Goal: Book appointment/travel/reservation

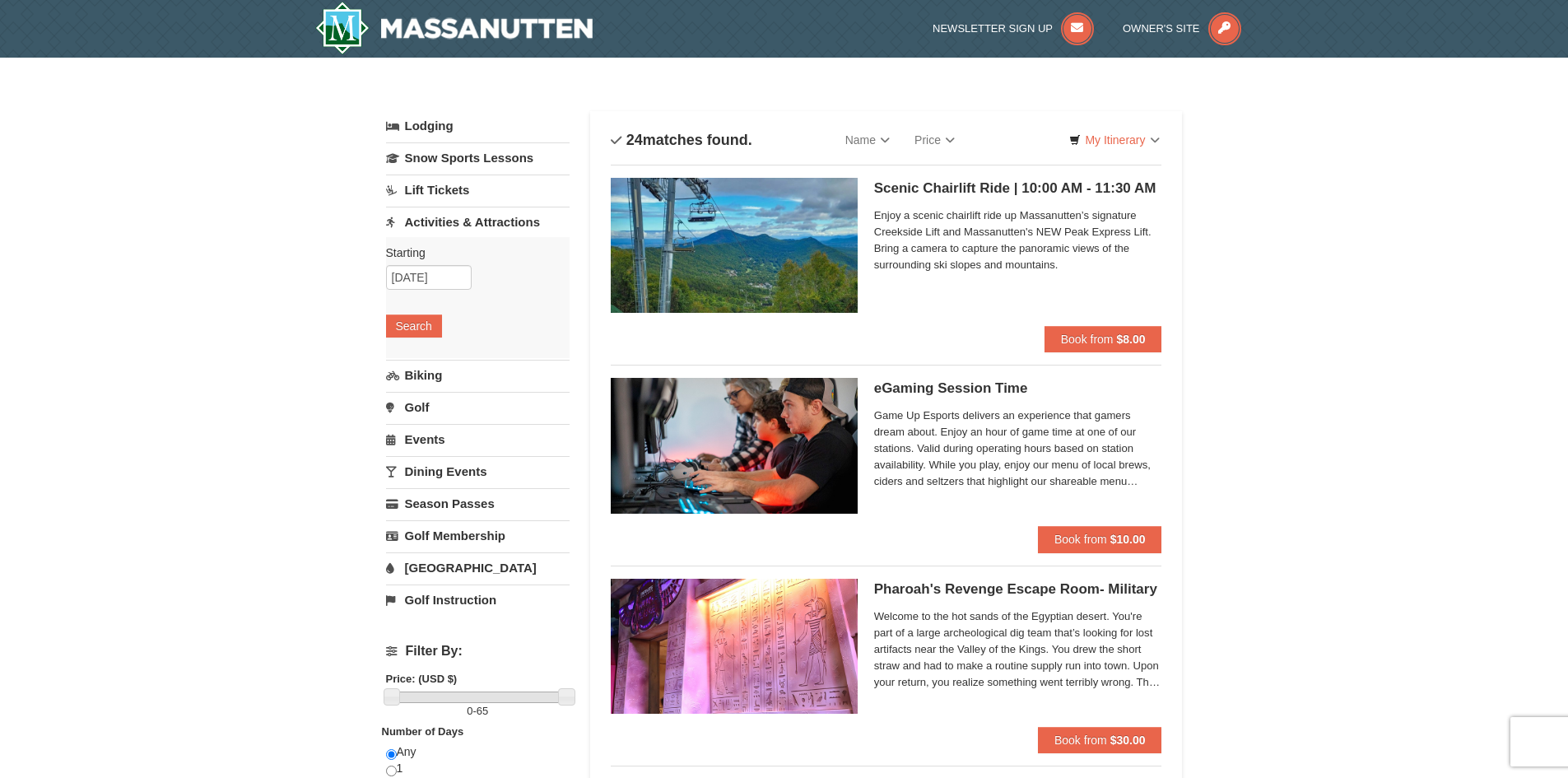
scroll to position [82, 0]
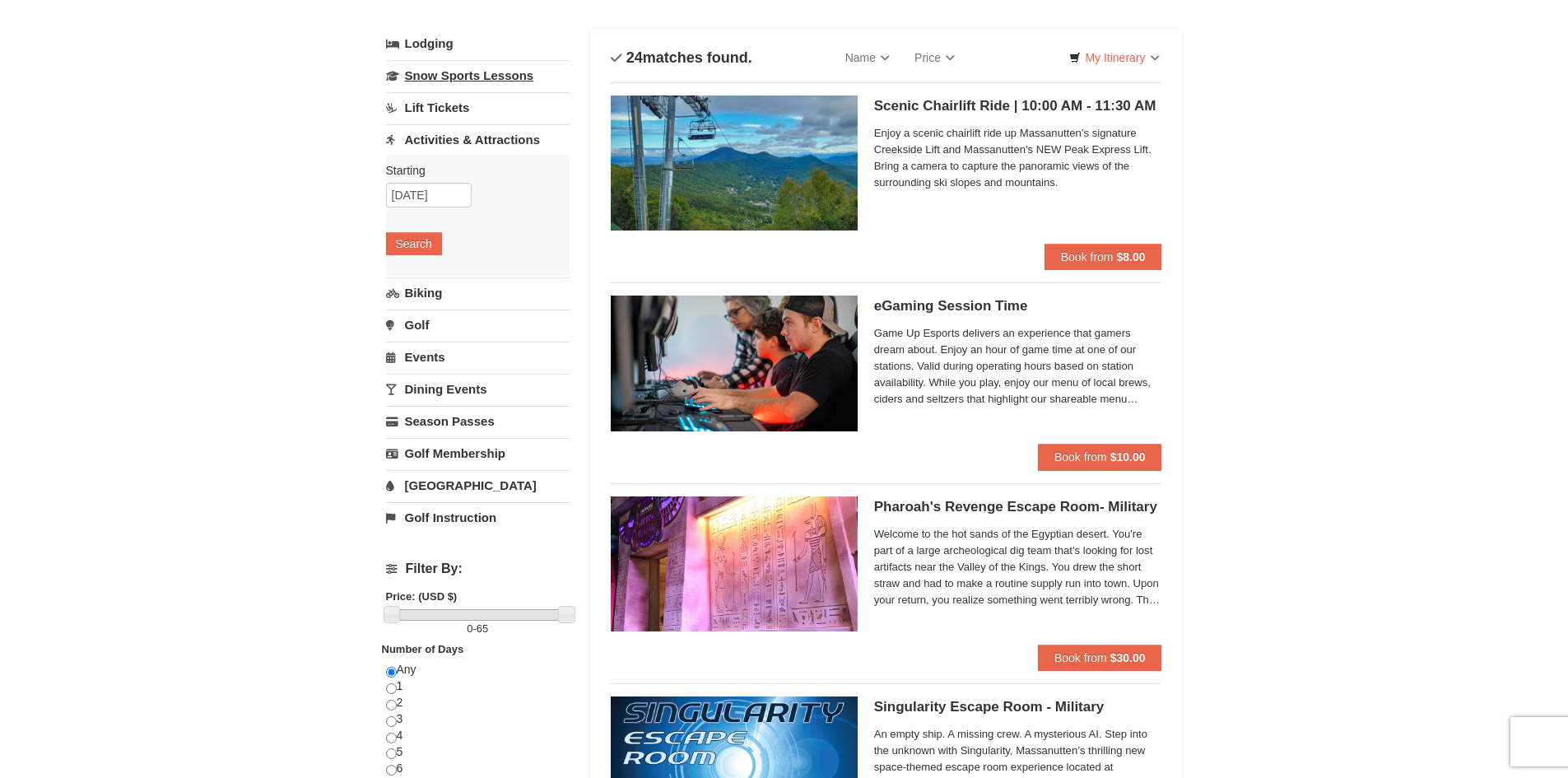
click at [476, 67] on link "Snow Sports Lessons" at bounding box center [478, 75] width 184 height 30
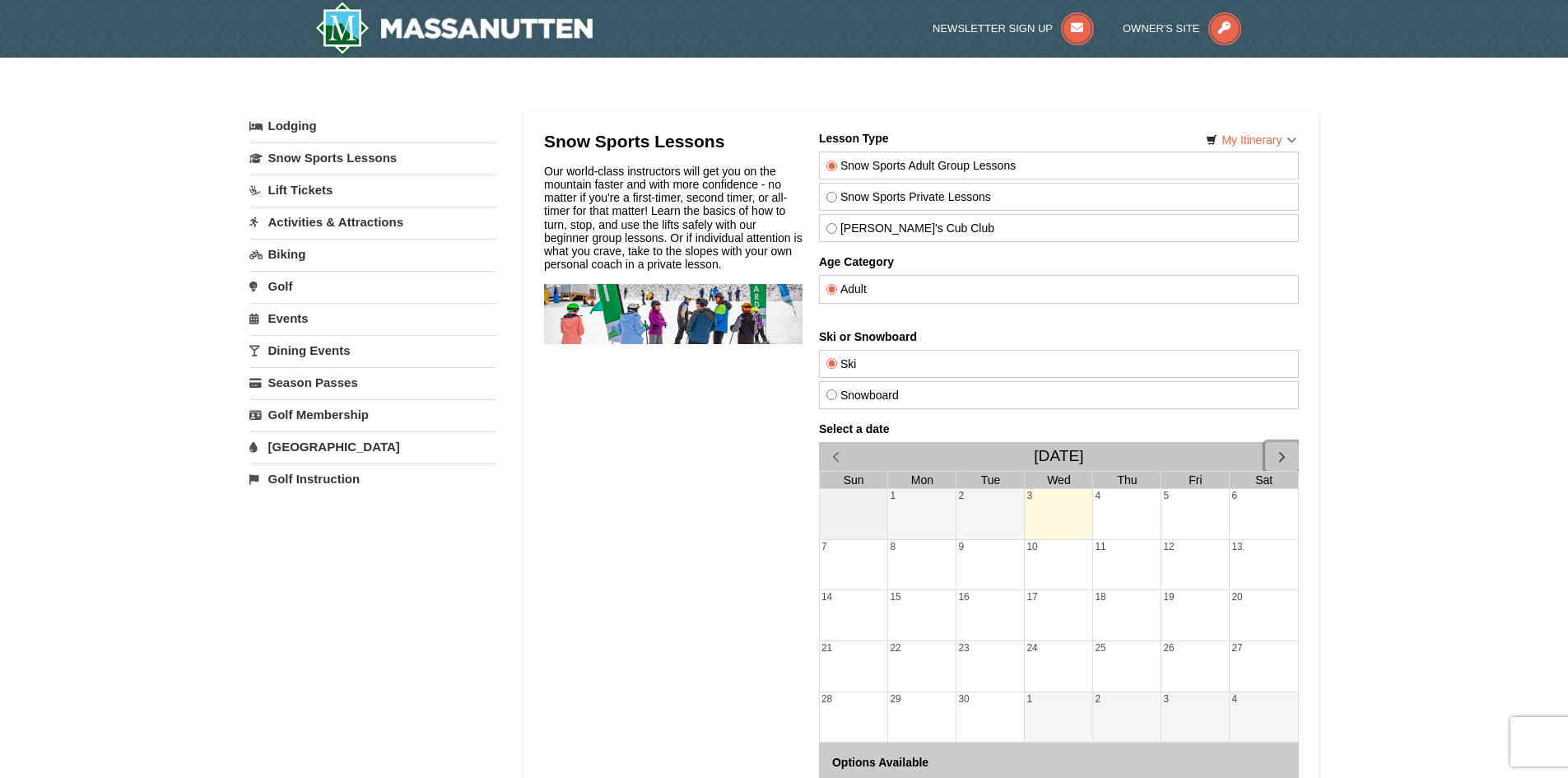
click at [1277, 461] on span "button" at bounding box center [1281, 456] width 17 height 17
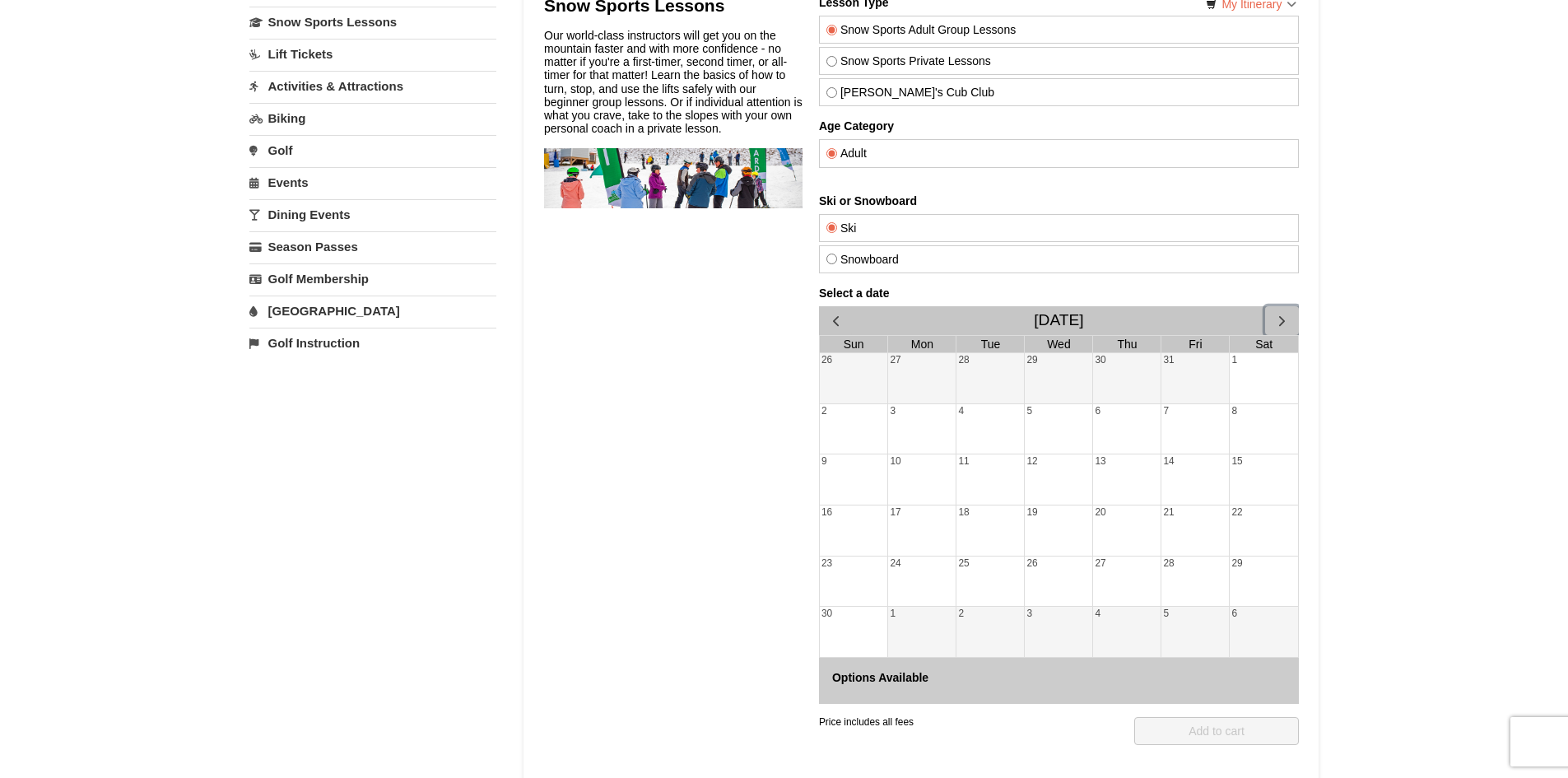
scroll to position [165, 0]
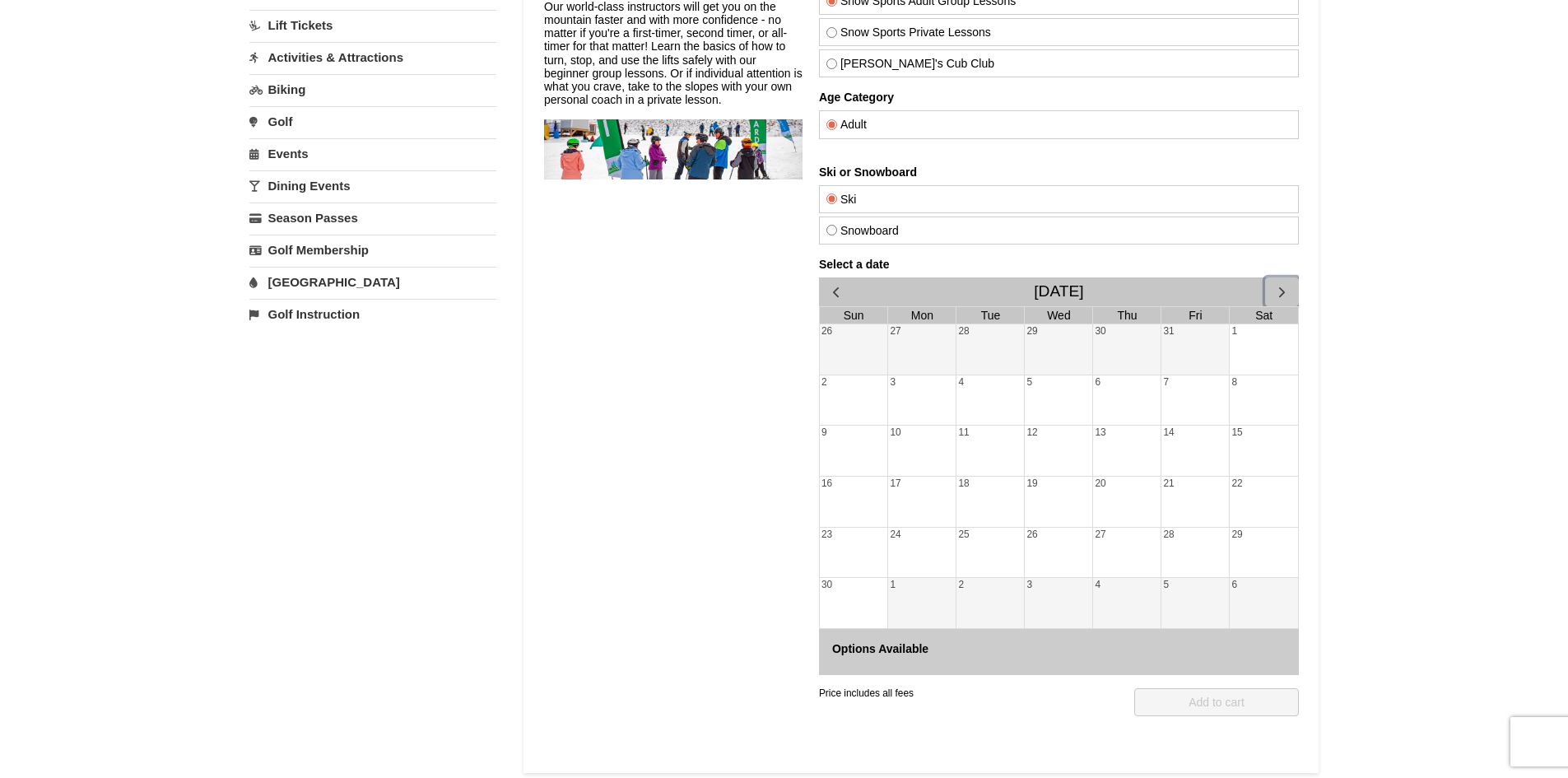
click at [855, 405] on div "2" at bounding box center [853, 401] width 69 height 50
click at [900, 399] on div "3" at bounding box center [921, 401] width 68 height 50
click at [915, 345] on div "27" at bounding box center [921, 350] width 68 height 50
click at [1001, 341] on div "28" at bounding box center [990, 350] width 68 height 50
click at [946, 233] on label "Snowboard" at bounding box center [1058, 231] width 465 height 14
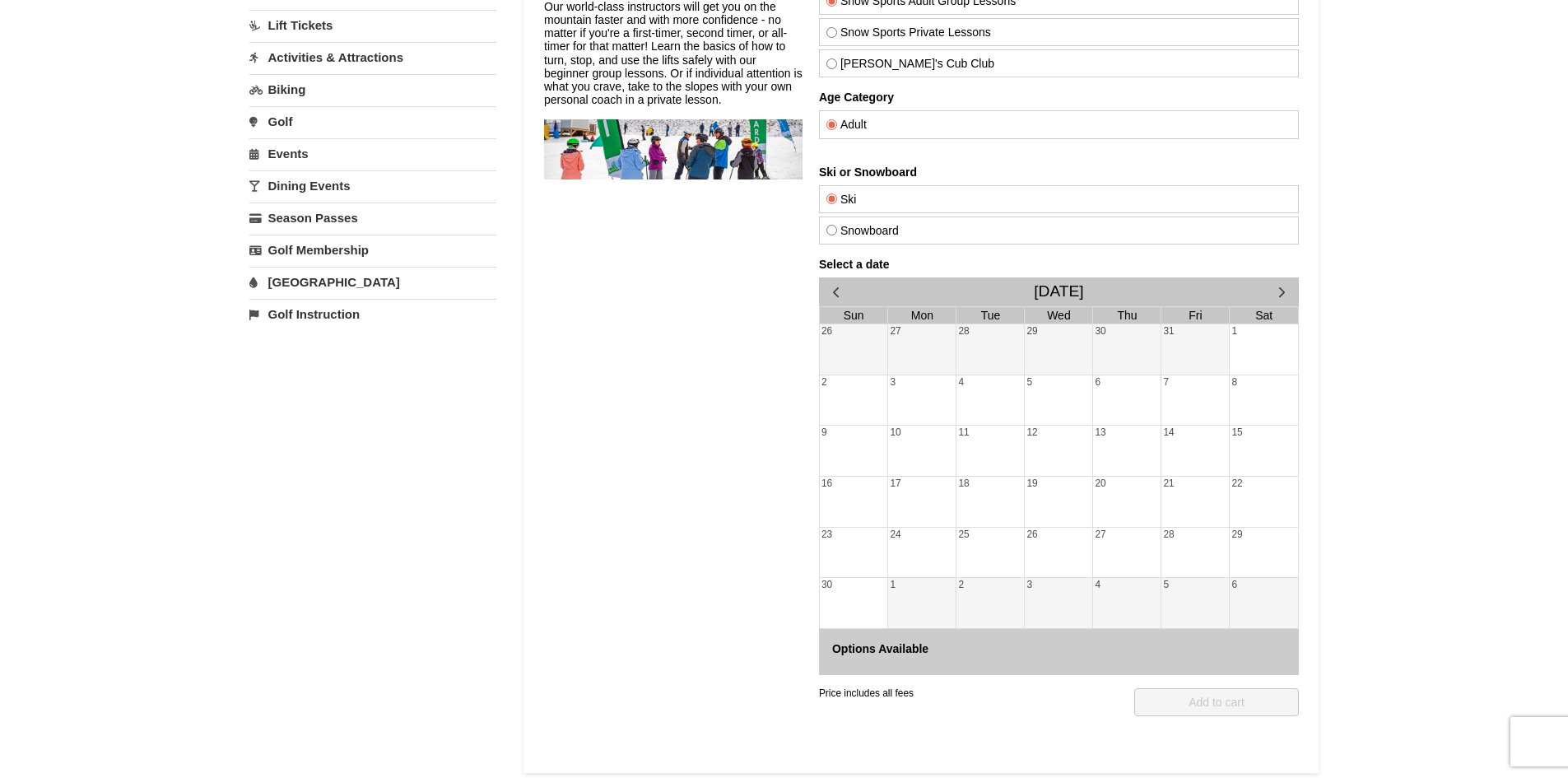
click at [837, 233] on input "Snowboard" at bounding box center [830, 230] width 11 height 11
radio input "true"
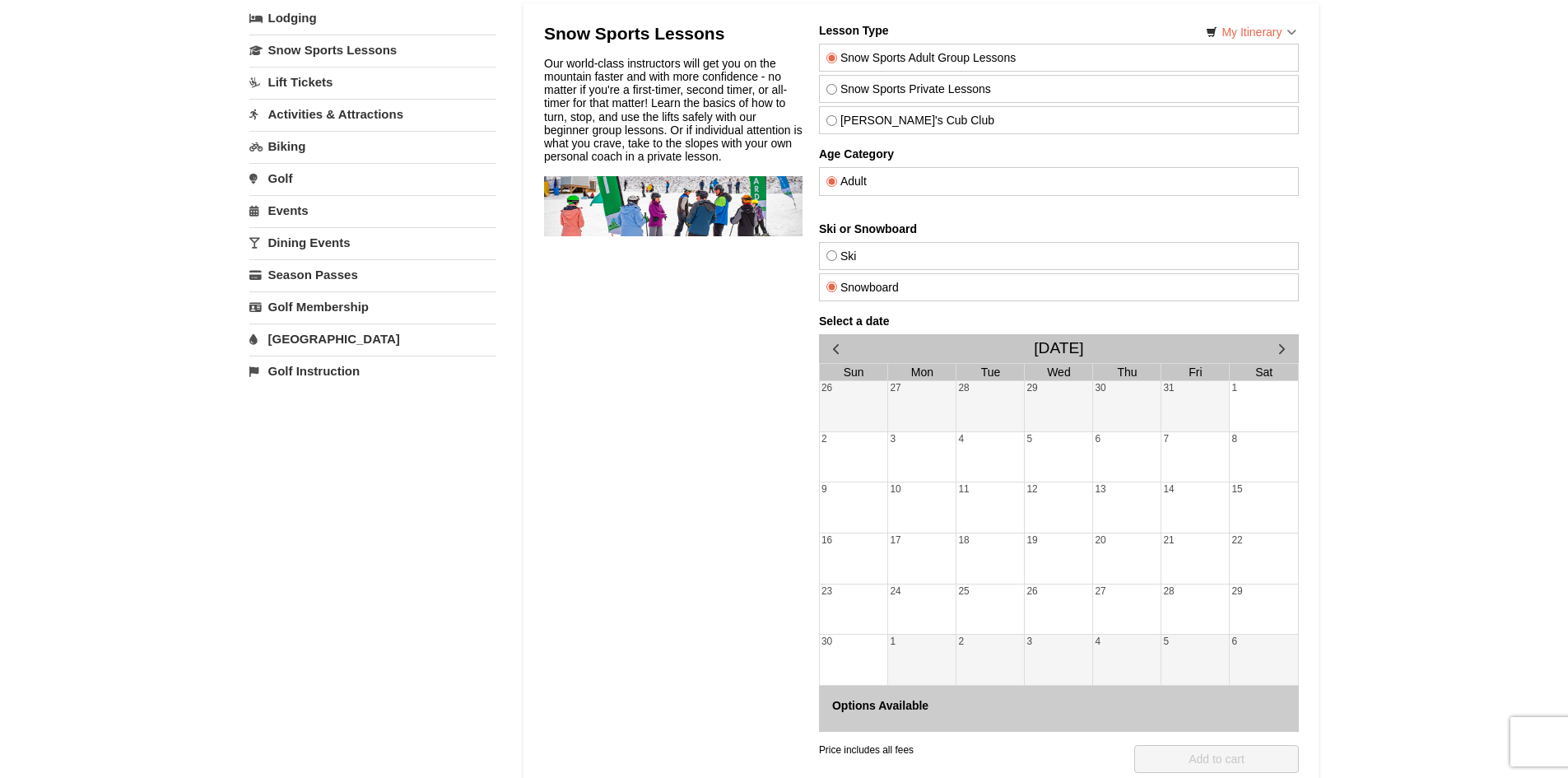
scroll to position [0, 0]
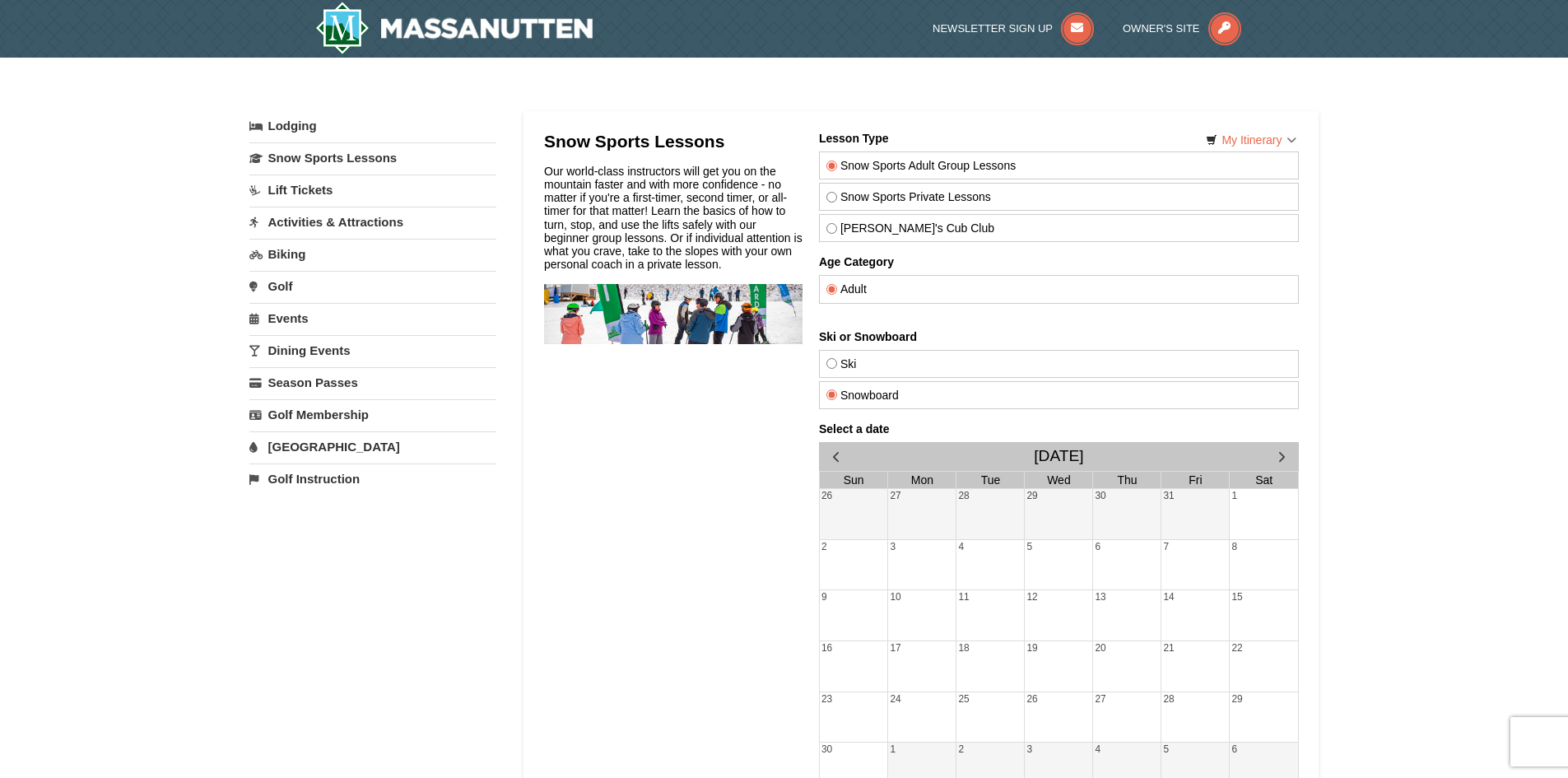
click at [977, 519] on div "28" at bounding box center [990, 514] width 68 height 50
click at [1090, 518] on div "29" at bounding box center [1058, 514] width 68 height 50
click at [1089, 650] on div "19" at bounding box center [1058, 667] width 68 height 50
click at [834, 455] on span "button" at bounding box center [835, 456] width 17 height 17
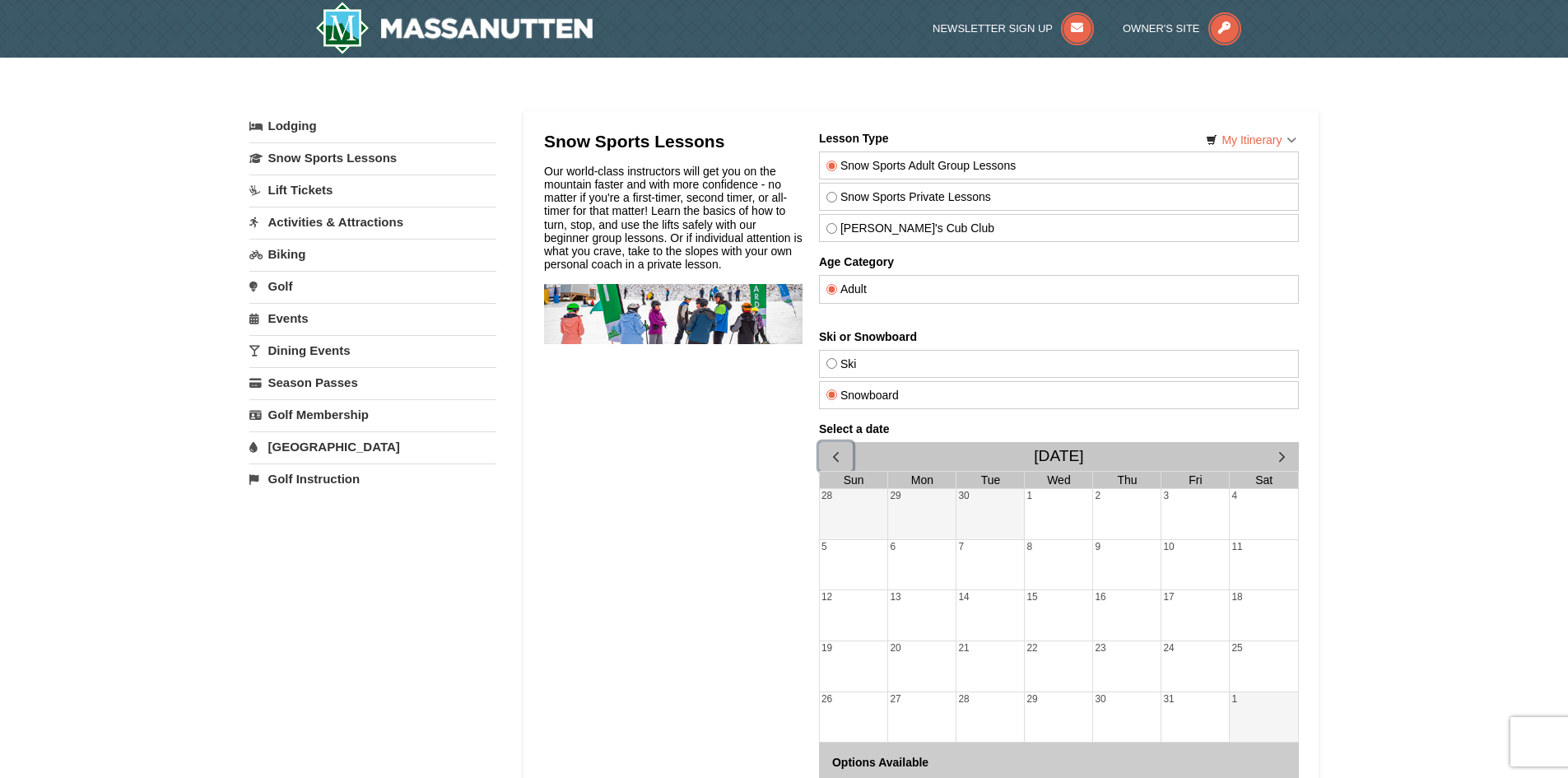
click at [834, 455] on span "button" at bounding box center [835, 456] width 17 height 17
click at [1046, 523] on div "3" at bounding box center [1058, 514] width 68 height 50
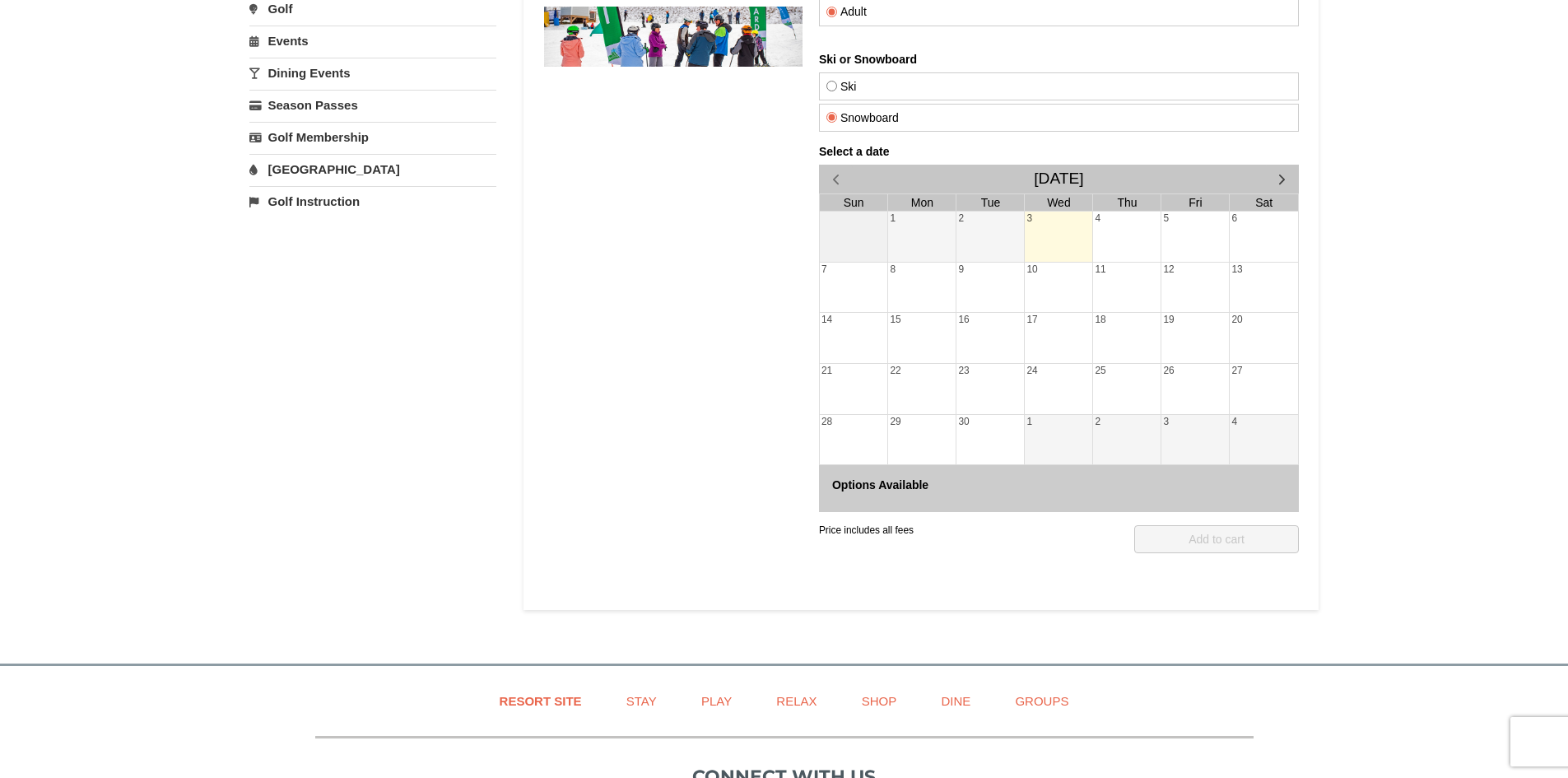
scroll to position [329, 0]
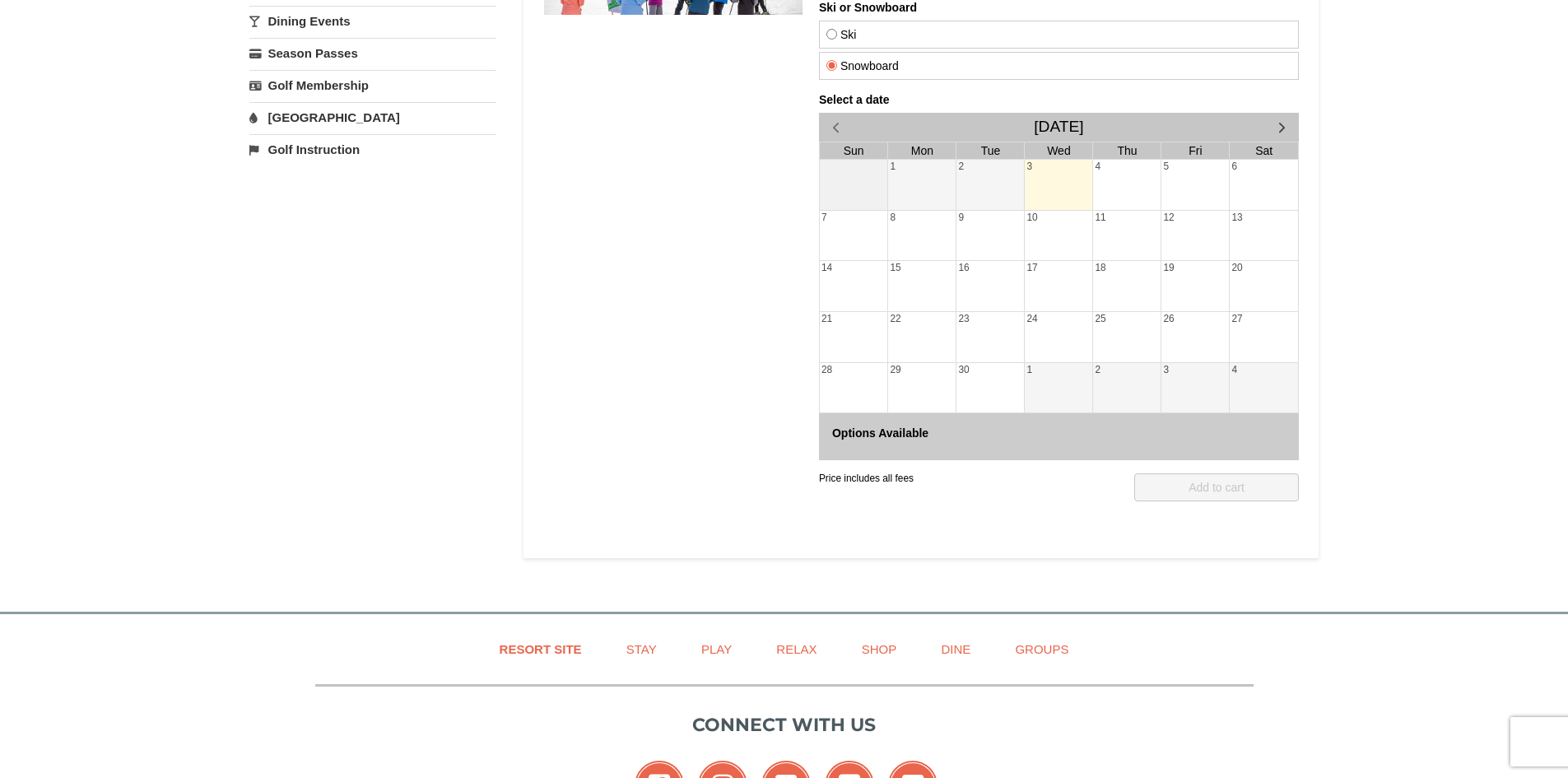
click at [1124, 186] on div "4" at bounding box center [1126, 185] width 68 height 50
click at [1076, 337] on div "24" at bounding box center [1058, 337] width 68 height 50
click at [875, 357] on div "21" at bounding box center [853, 337] width 69 height 50
click at [831, 428] on h4 "Options Available" at bounding box center [1058, 433] width 453 height 14
click at [1070, 447] on div "Options Available" at bounding box center [1059, 437] width 480 height 47
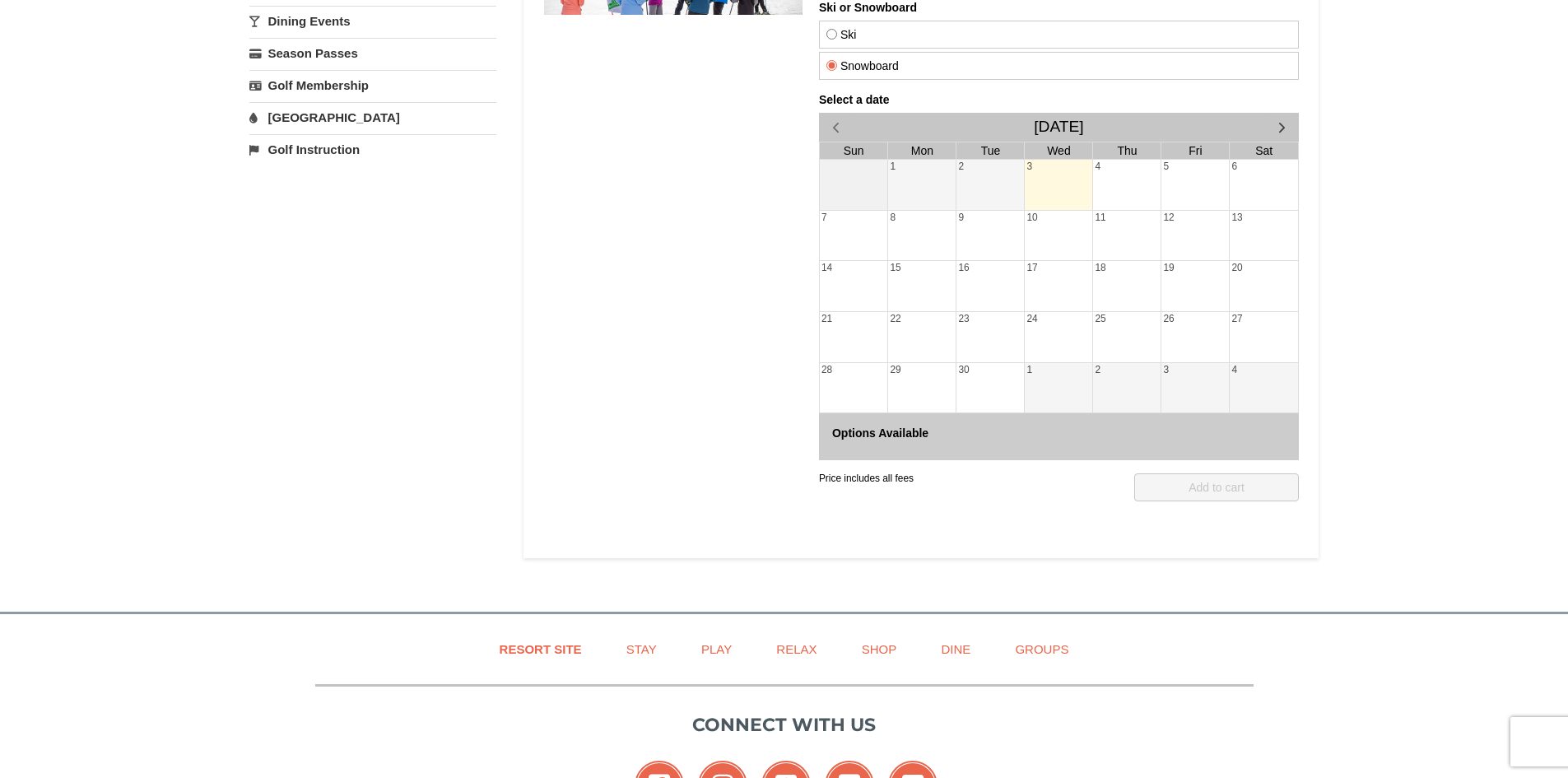
click at [1143, 337] on div "25" at bounding box center [1126, 337] width 68 height 50
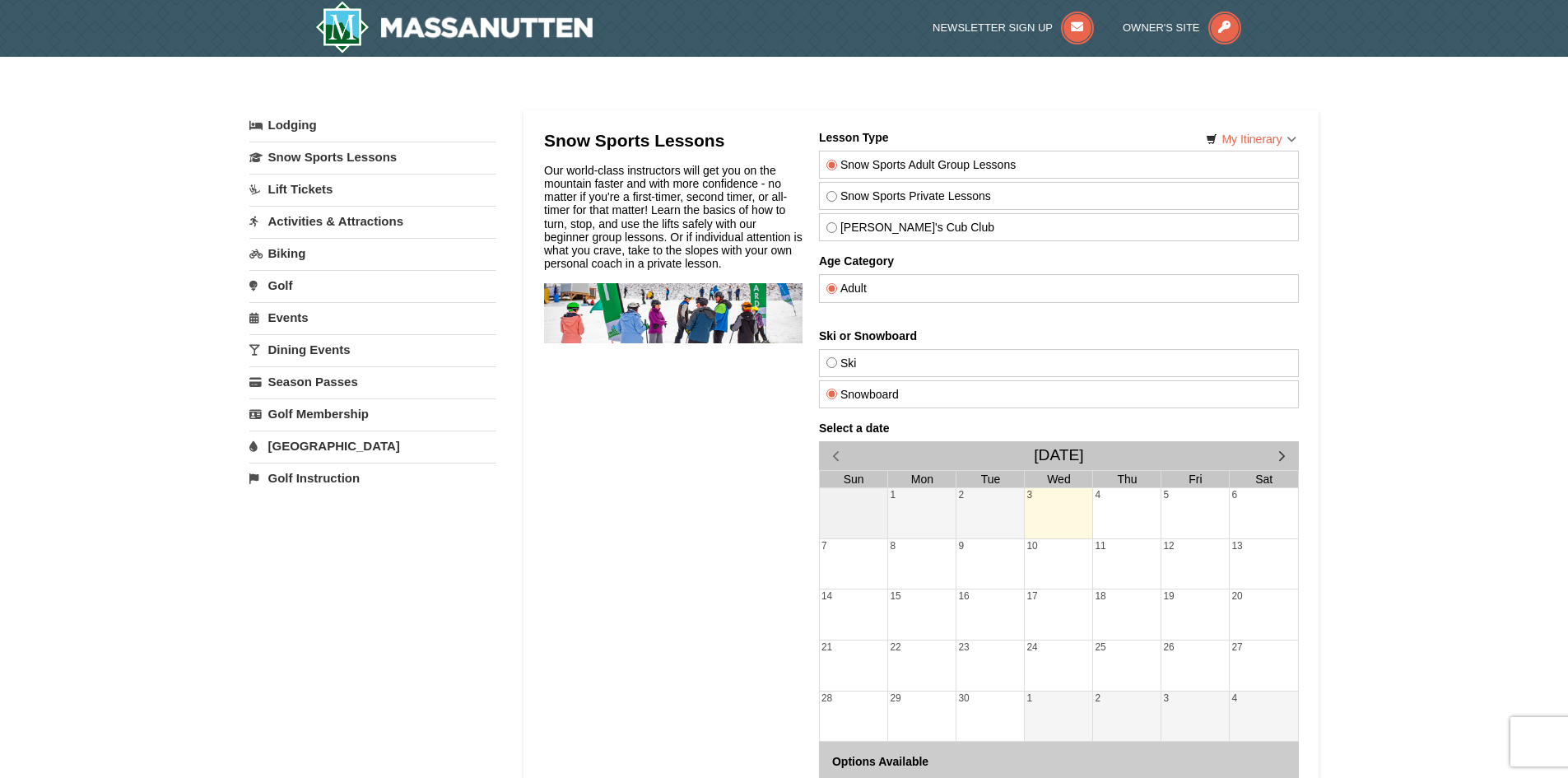
scroll to position [0, 0]
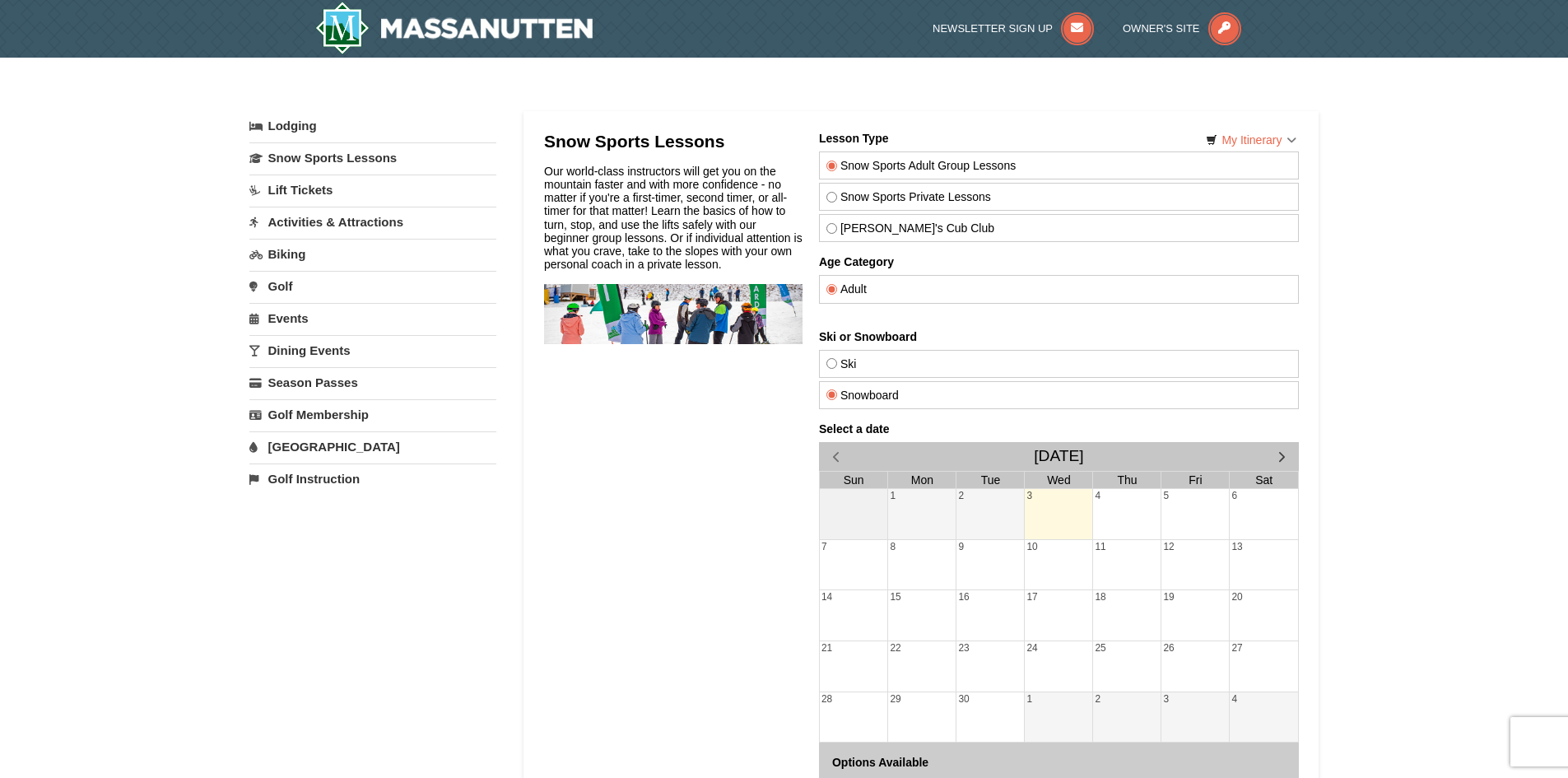
click at [293, 195] on link "Lift Tickets" at bounding box center [373, 189] width 247 height 30
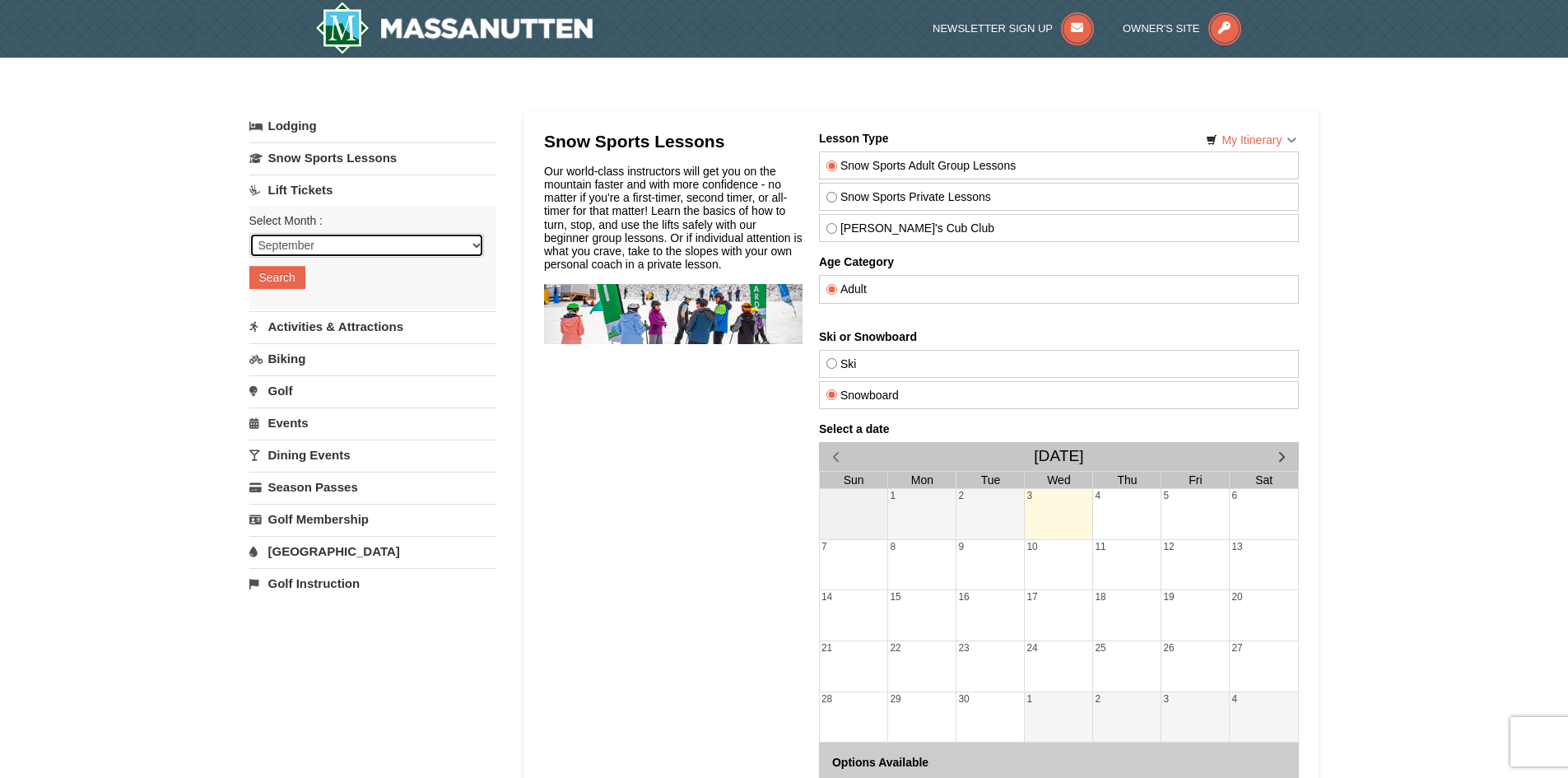
click at [289, 244] on select "September October November December January February March April May June July …" at bounding box center [367, 245] width 234 height 24
select select "11"
click at [250, 233] on select "September October November December January February March April May June July …" at bounding box center [367, 245] width 234 height 24
click at [288, 279] on button "Search" at bounding box center [278, 278] width 56 height 23
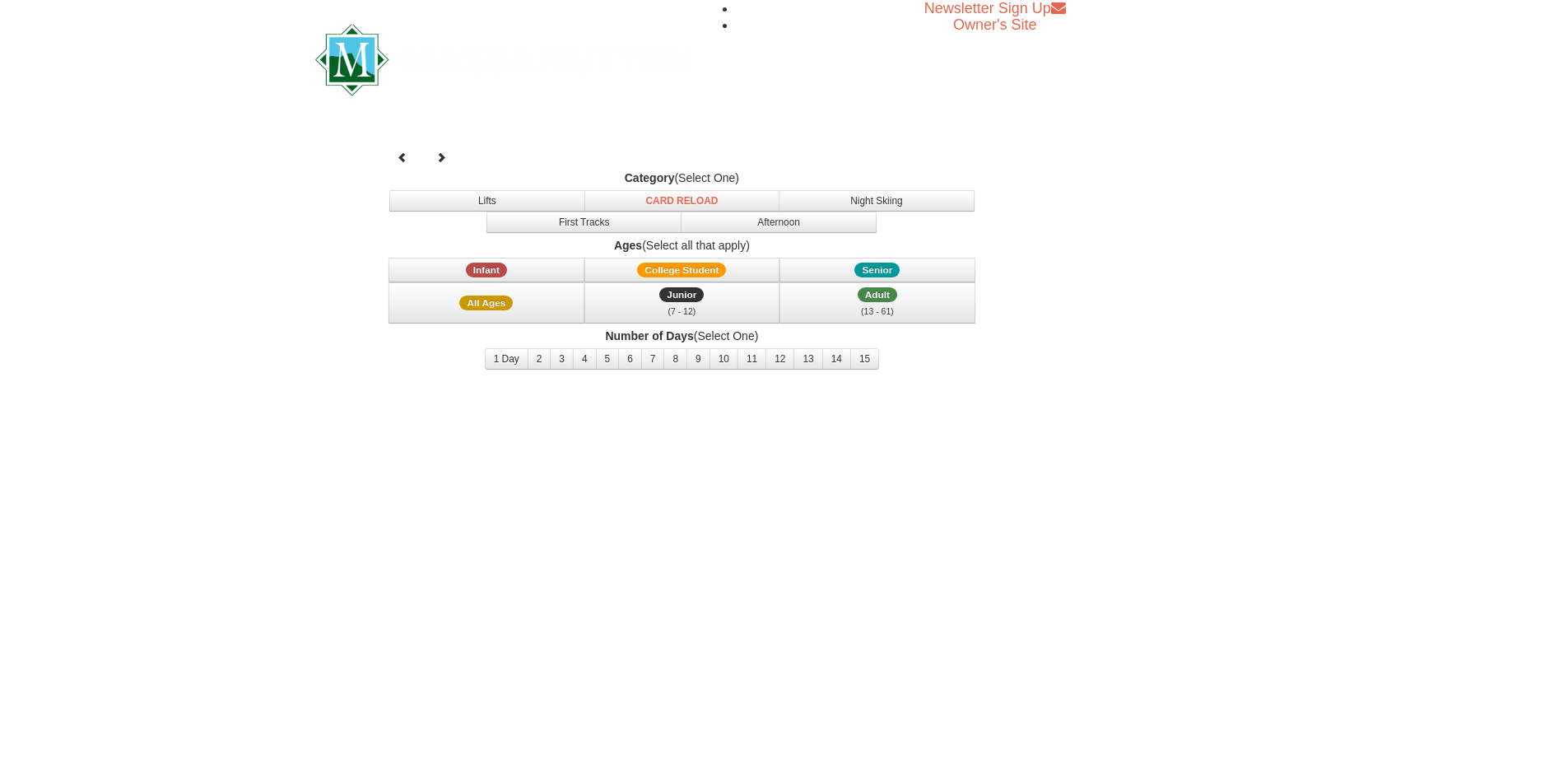
select select "11"
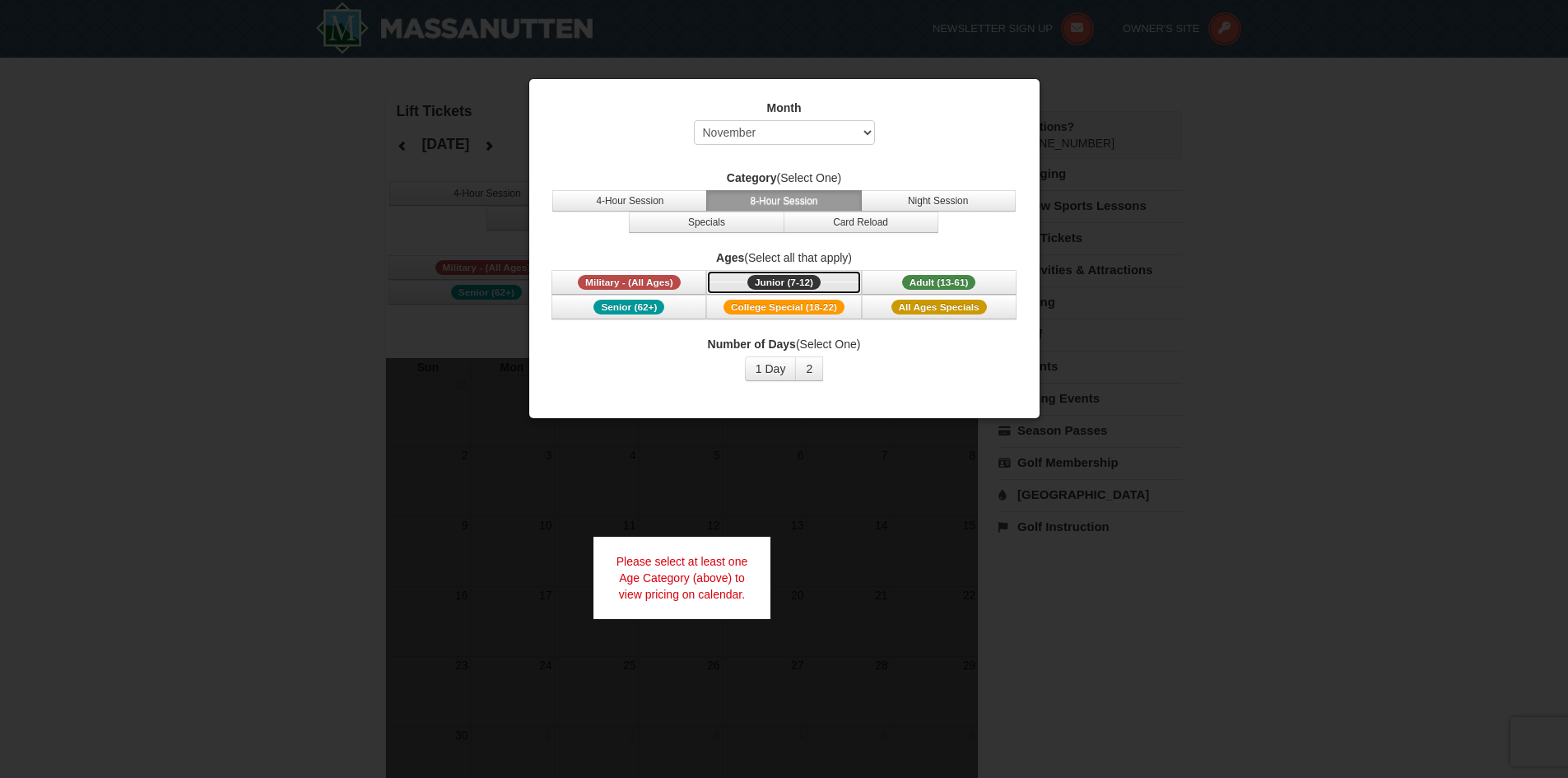
click at [759, 291] on button "Junior (7-12) (7 - 12)" at bounding box center [784, 282] width 155 height 24
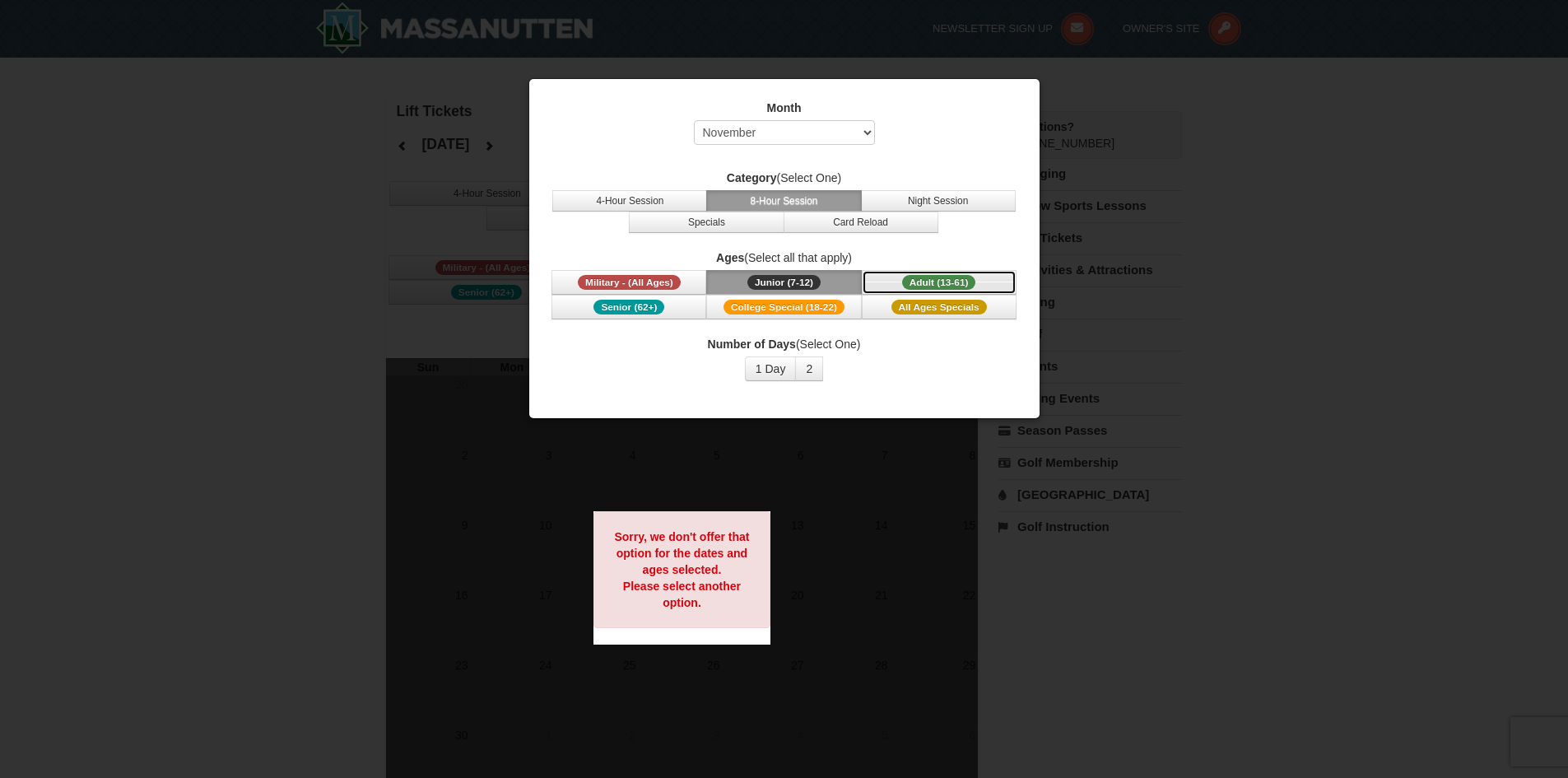
click at [941, 276] on span "Adult (13-61)" at bounding box center [939, 282] width 74 height 15
click at [936, 308] on span "All Ages Specials" at bounding box center [938, 306] width 96 height 15
click at [830, 309] on span "College Special (18-22)" at bounding box center [784, 306] width 121 height 15
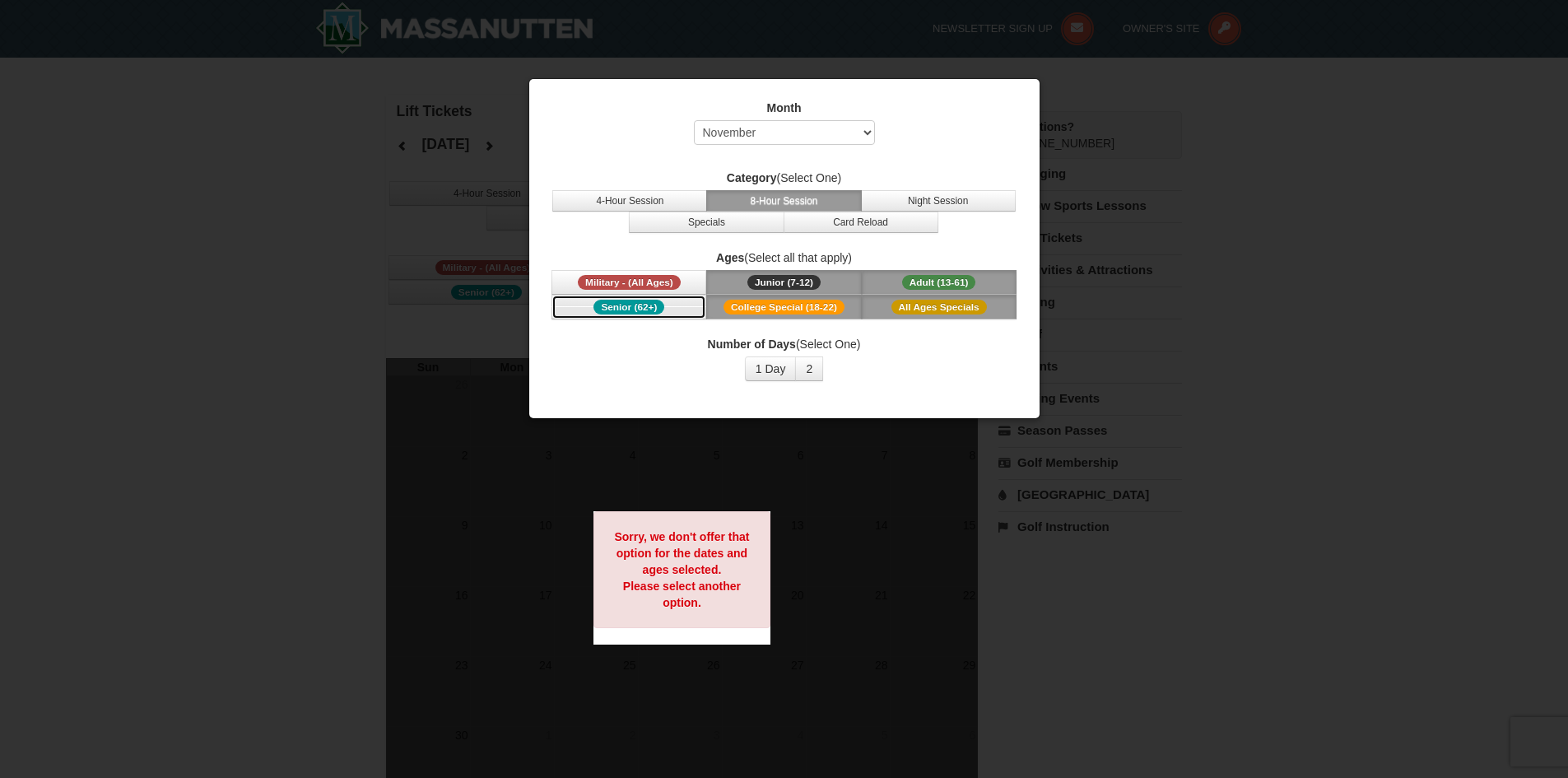
click at [617, 299] on span "Senior (62+)" at bounding box center [629, 306] width 71 height 15
click at [614, 201] on button "4-Hour Session" at bounding box center [630, 201] width 155 height 21
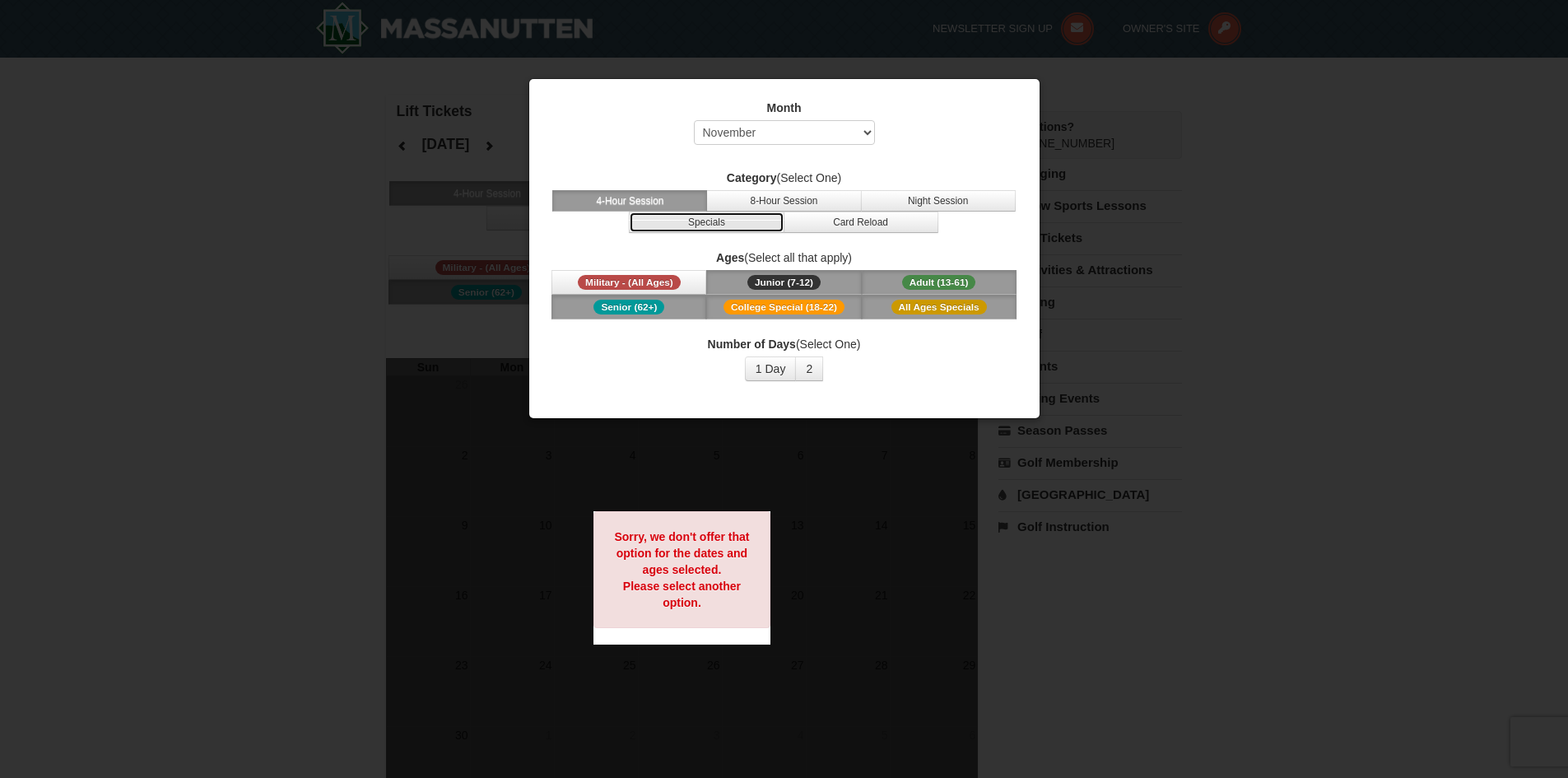
click at [671, 221] on button "Specials" at bounding box center [706, 222] width 155 height 21
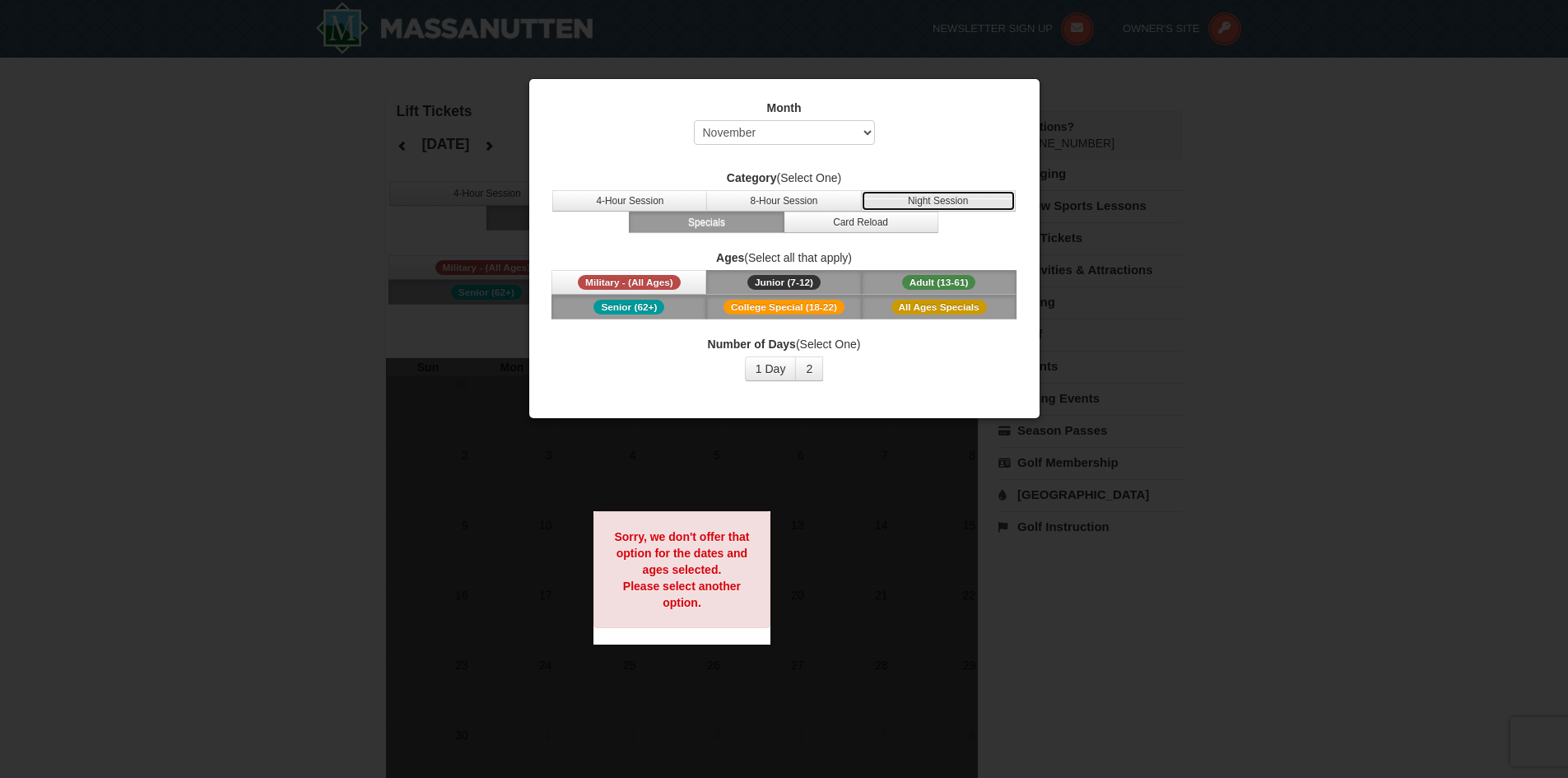
click at [979, 199] on button "Night Session" at bounding box center [938, 201] width 155 height 21
click at [874, 220] on button "Card Reload" at bounding box center [861, 222] width 155 height 21
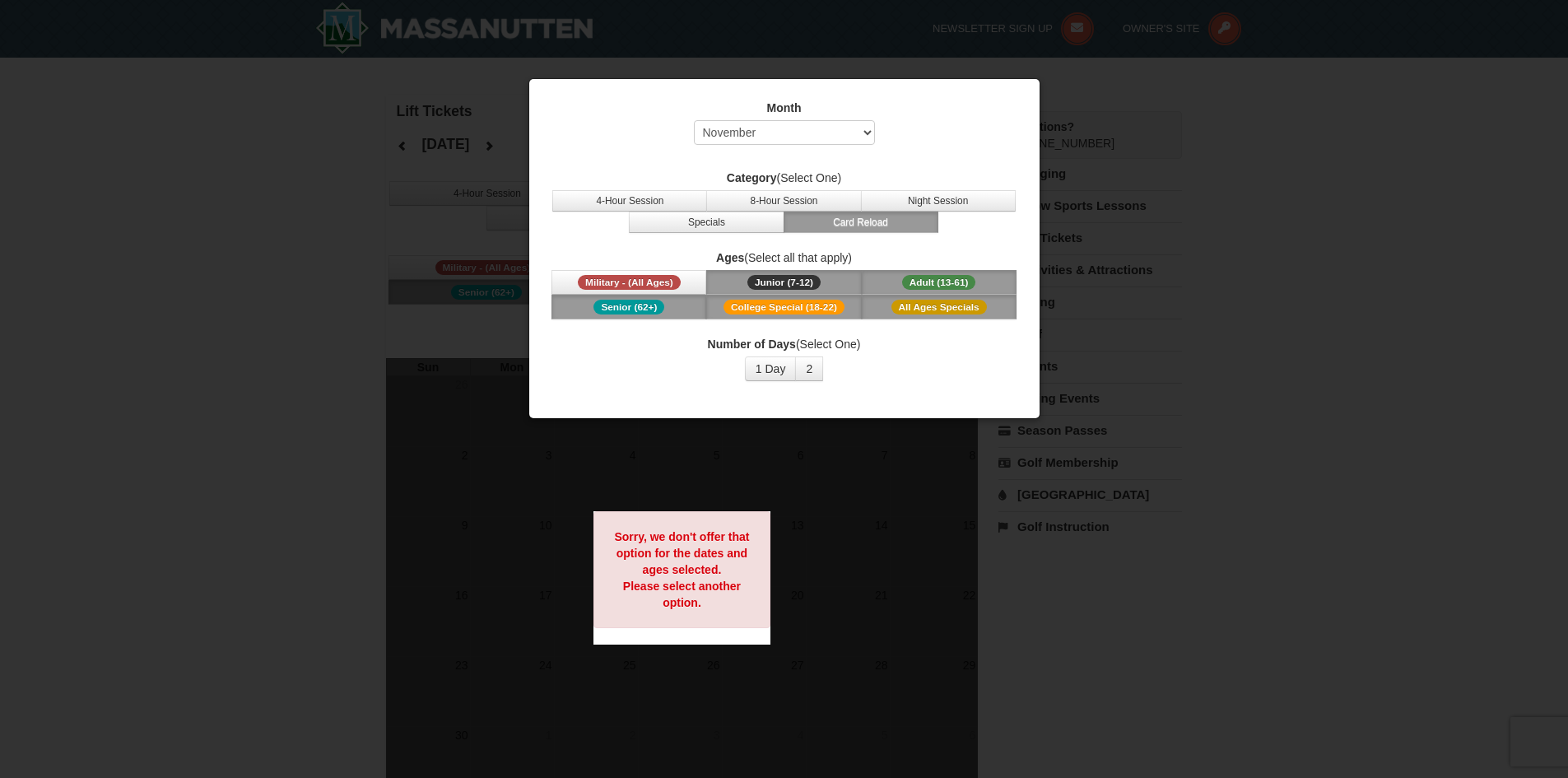
click at [1269, 283] on div at bounding box center [784, 389] width 1568 height 778
